Goal: Communication & Community: Answer question/provide support

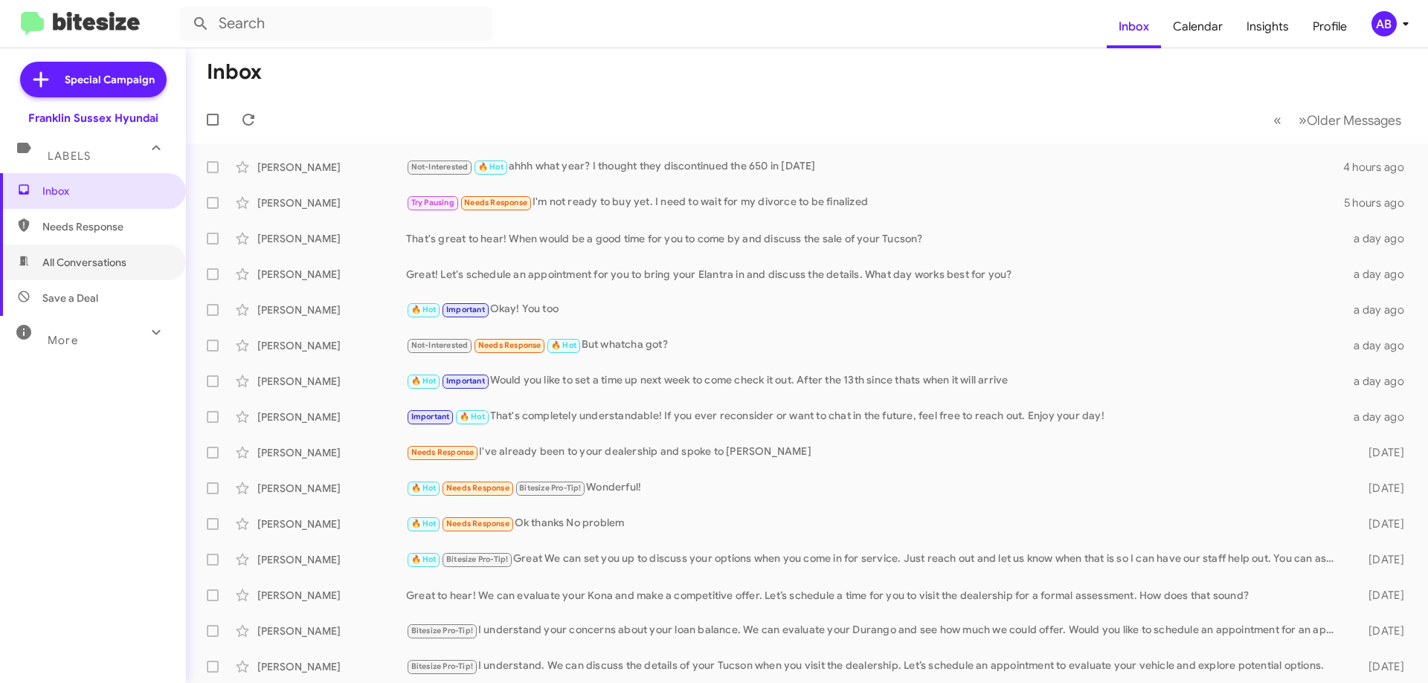
click at [97, 256] on span "All Conversations" at bounding box center [84, 262] width 84 height 15
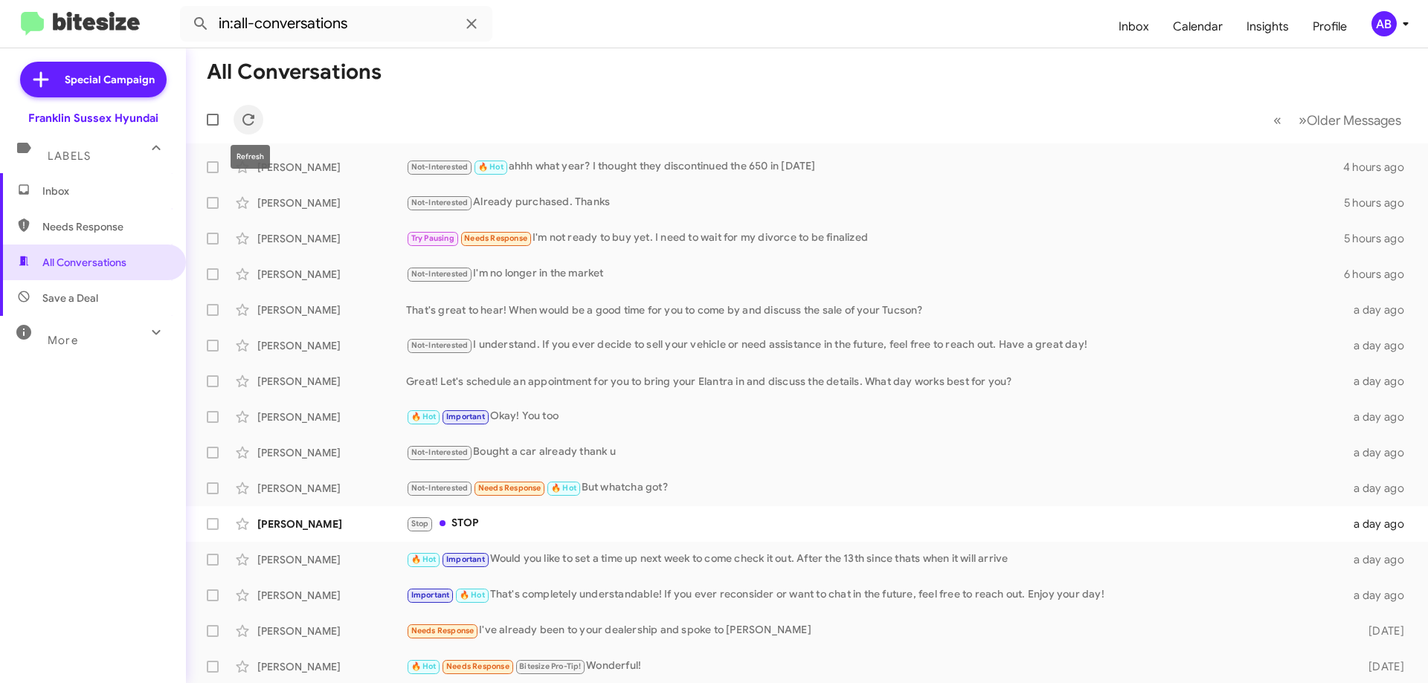
click at [257, 123] on icon at bounding box center [248, 120] width 18 height 18
click at [95, 227] on span "Needs Response" at bounding box center [105, 226] width 126 height 15
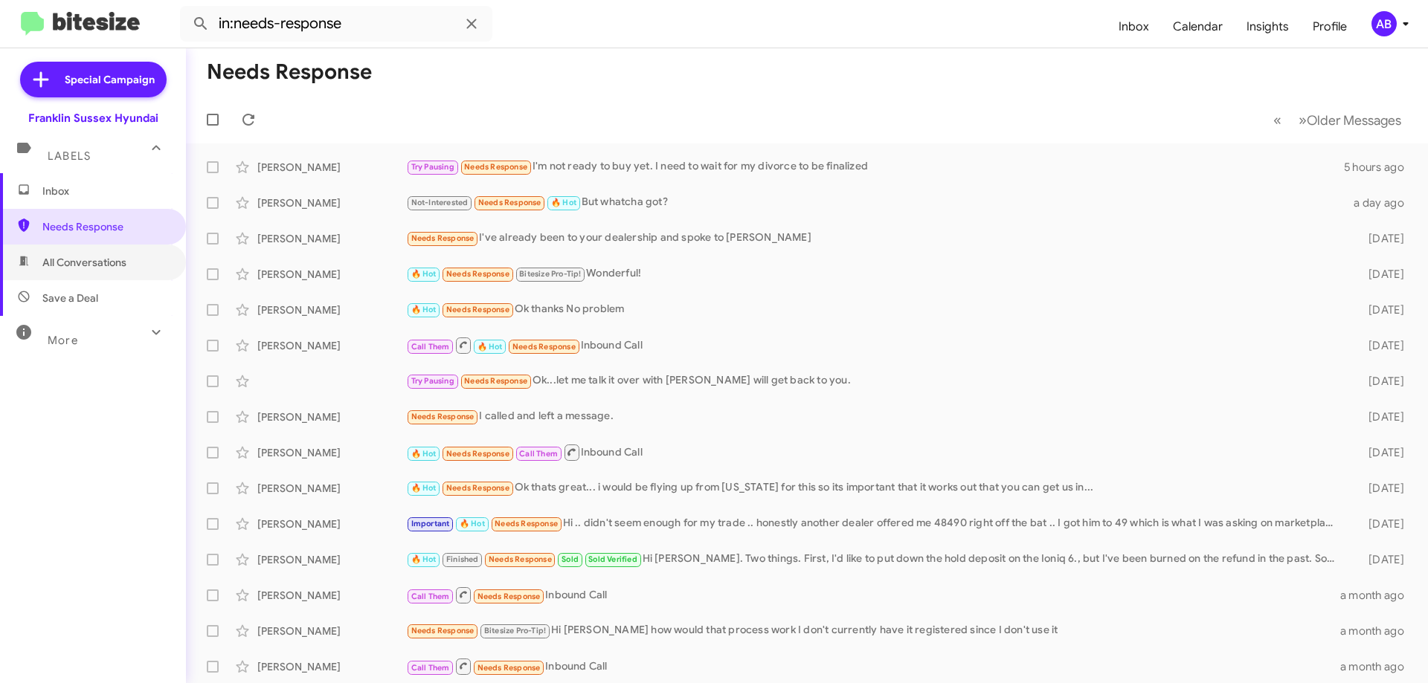
click at [110, 261] on span "All Conversations" at bounding box center [84, 262] width 84 height 15
type input "in:all-conversations"
